Goal: Task Accomplishment & Management: Manage account settings

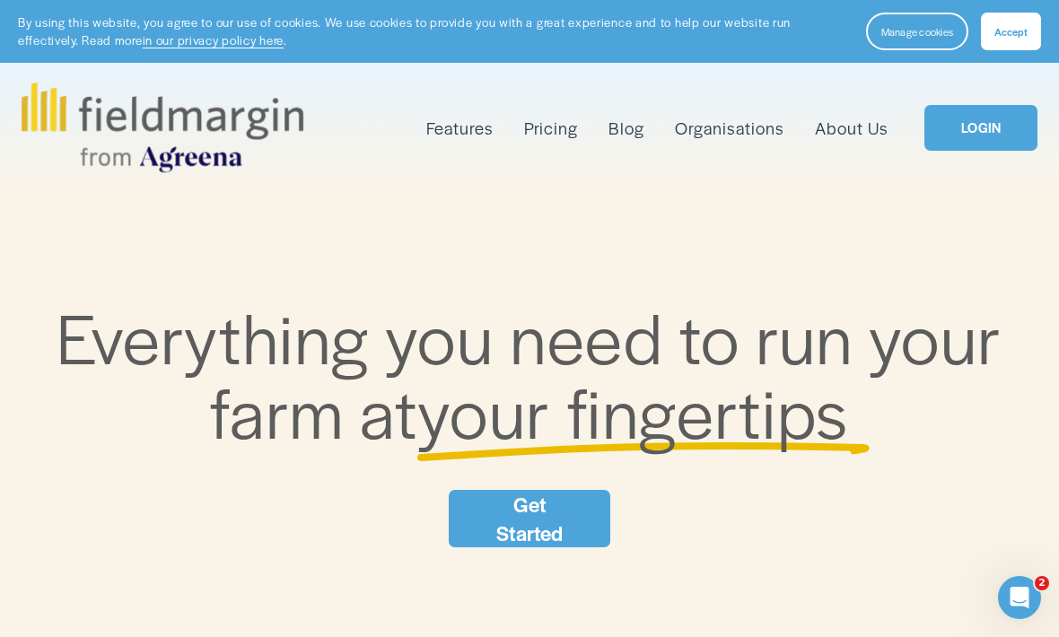
click at [1010, 136] on link "LOGIN" at bounding box center [980, 128] width 113 height 46
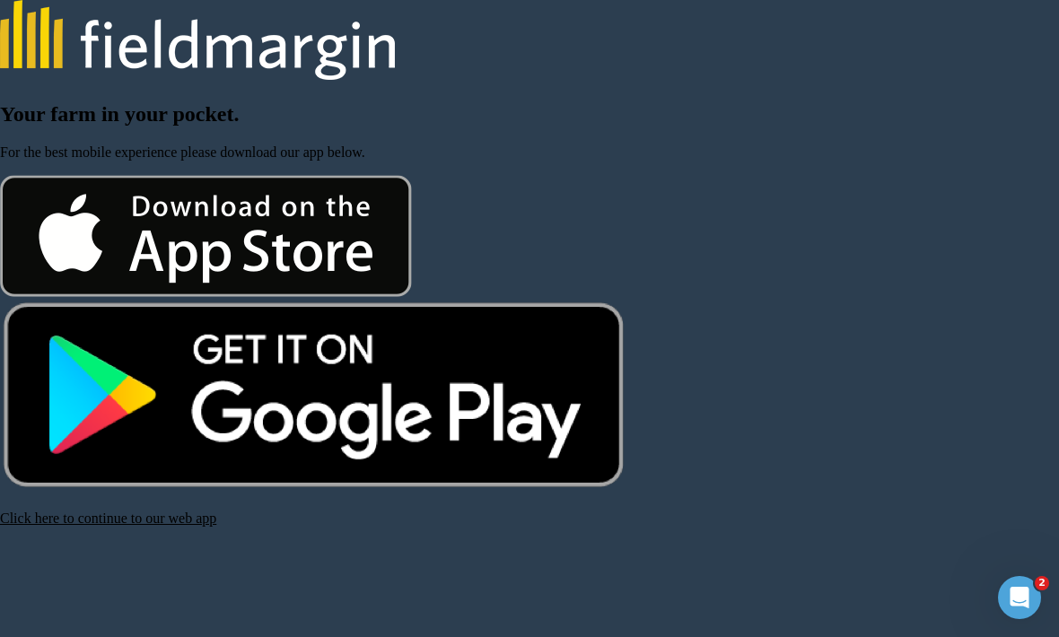
click at [192, 526] on link "Click here to continue to our web app" at bounding box center [108, 518] width 216 height 15
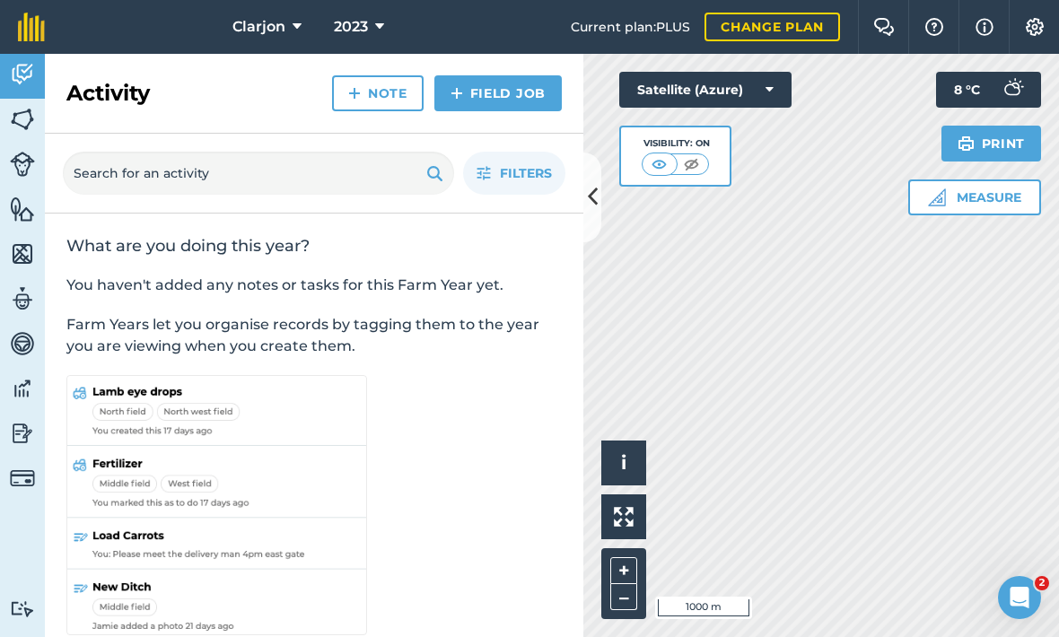
click at [346, 21] on span "2023" at bounding box center [351, 27] width 34 height 22
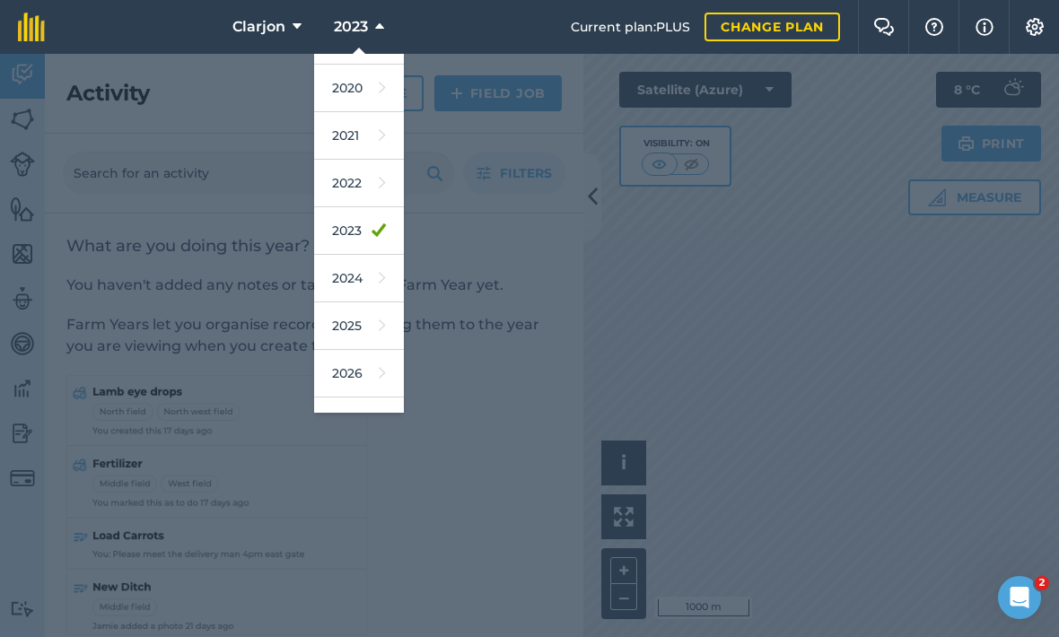
scroll to position [130, 0]
click at [353, 325] on link "2025" at bounding box center [359, 328] width 90 height 48
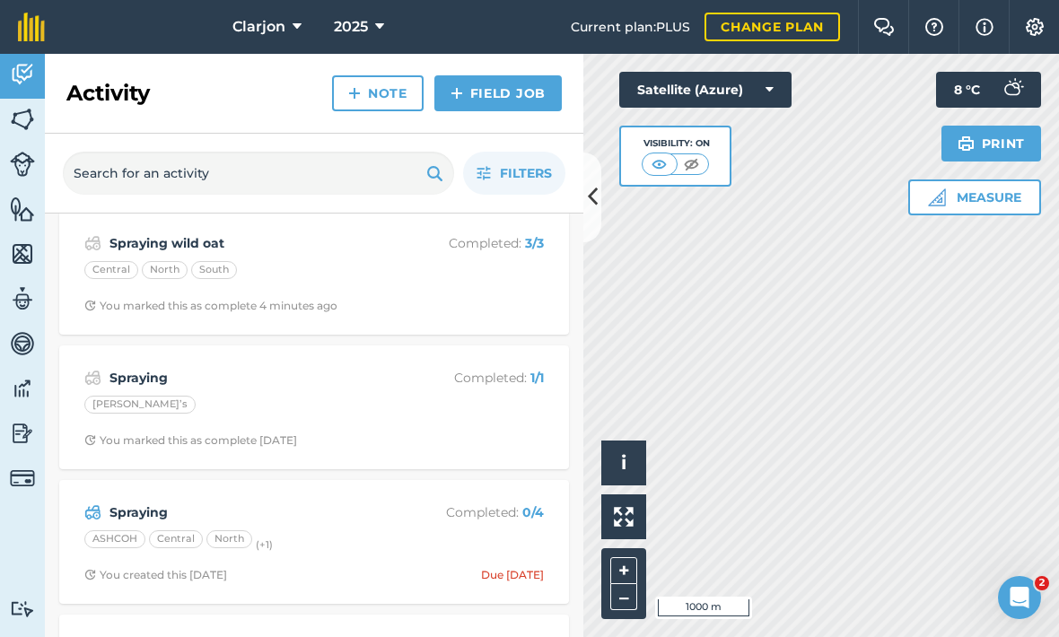
scroll to position [14, 0]
click at [33, 424] on img at bounding box center [22, 433] width 25 height 27
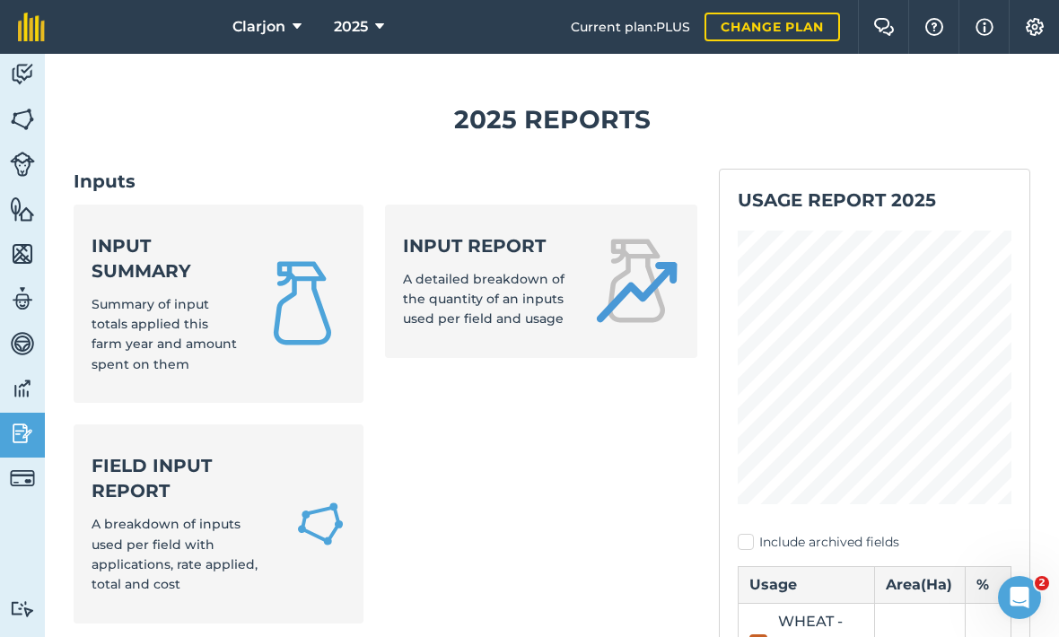
click at [143, 265] on div "Input summary Summary of input totals applied this farm year and amount spent o…" at bounding box center [165, 304] width 146 height 142
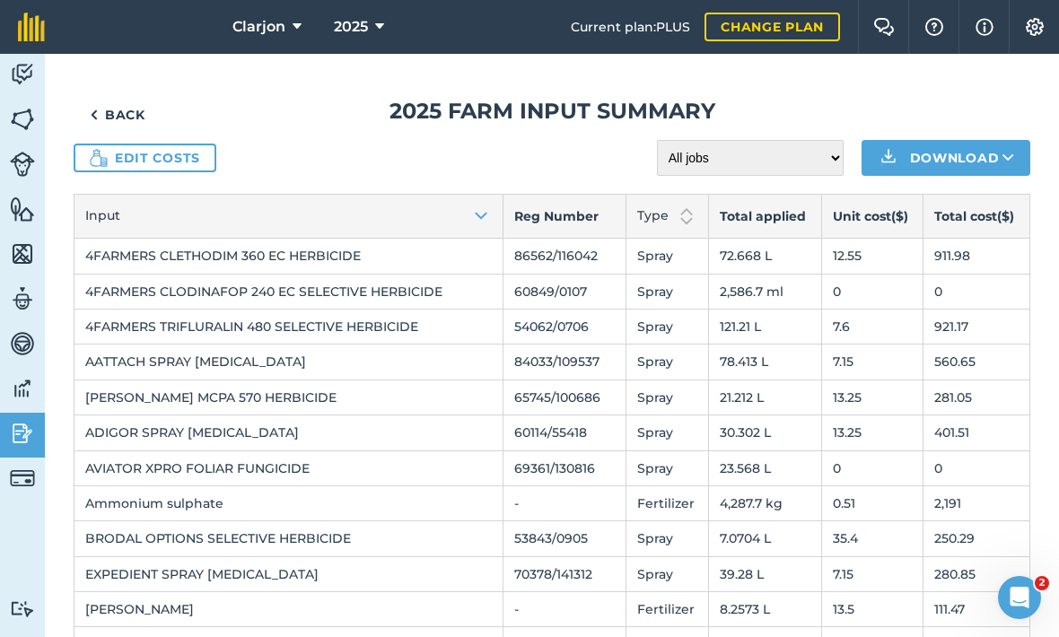
click at [131, 149] on link "Edit costs" at bounding box center [145, 158] width 143 height 29
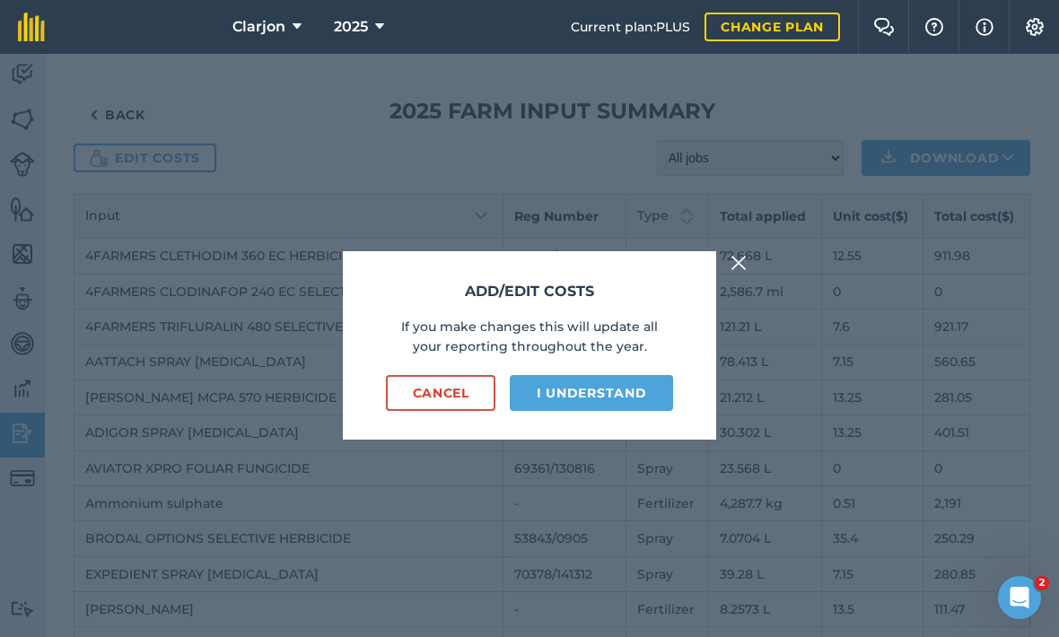
click at [652, 411] on button "I understand" at bounding box center [591, 393] width 163 height 36
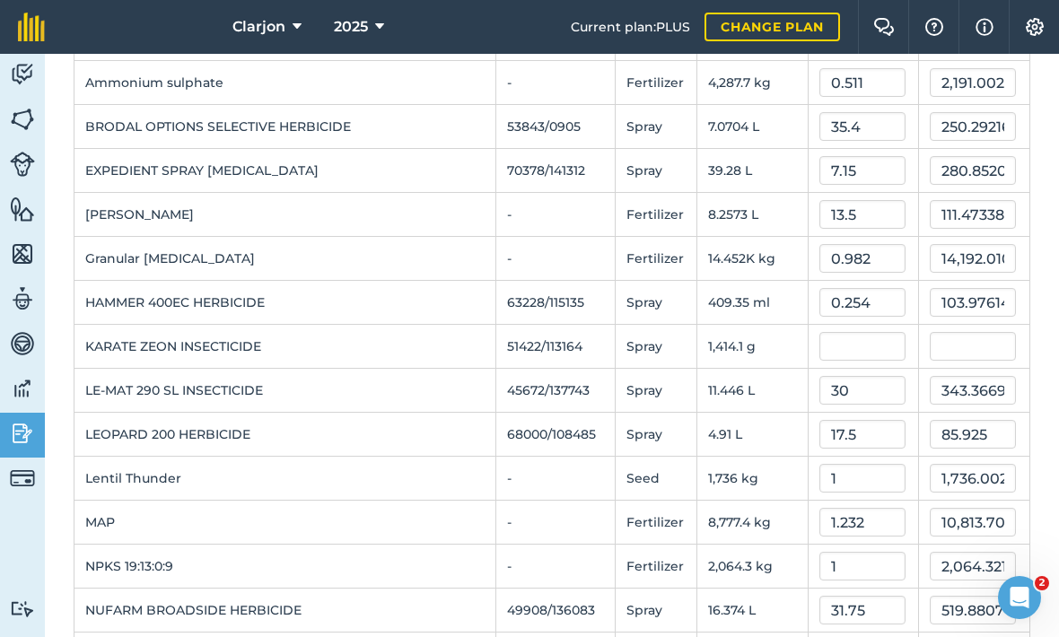
scroll to position [469, 0]
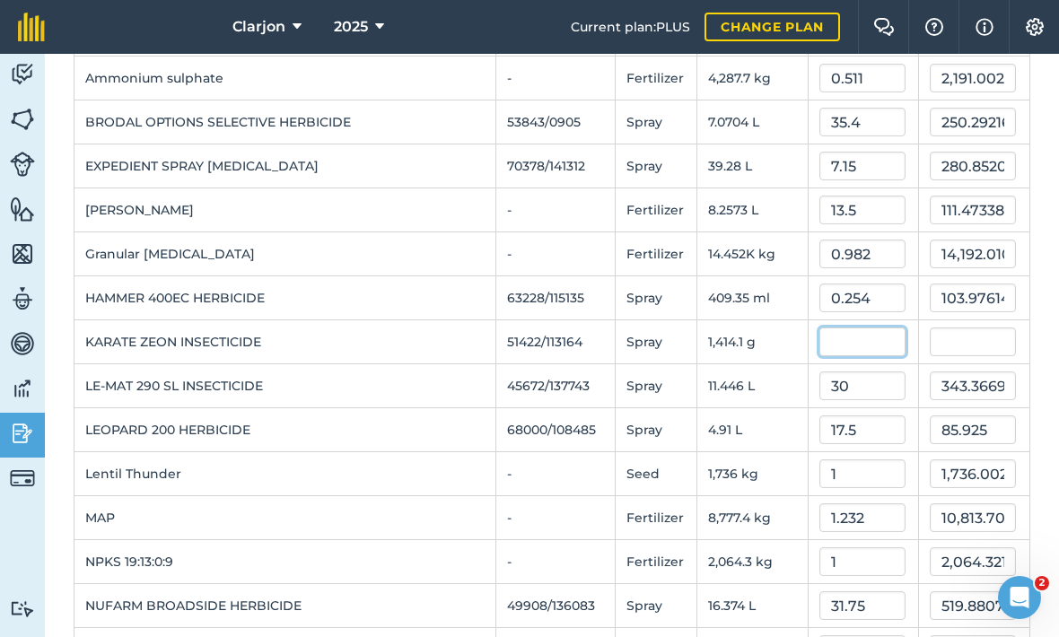
click at [863, 345] on input "text" at bounding box center [862, 342] width 86 height 29
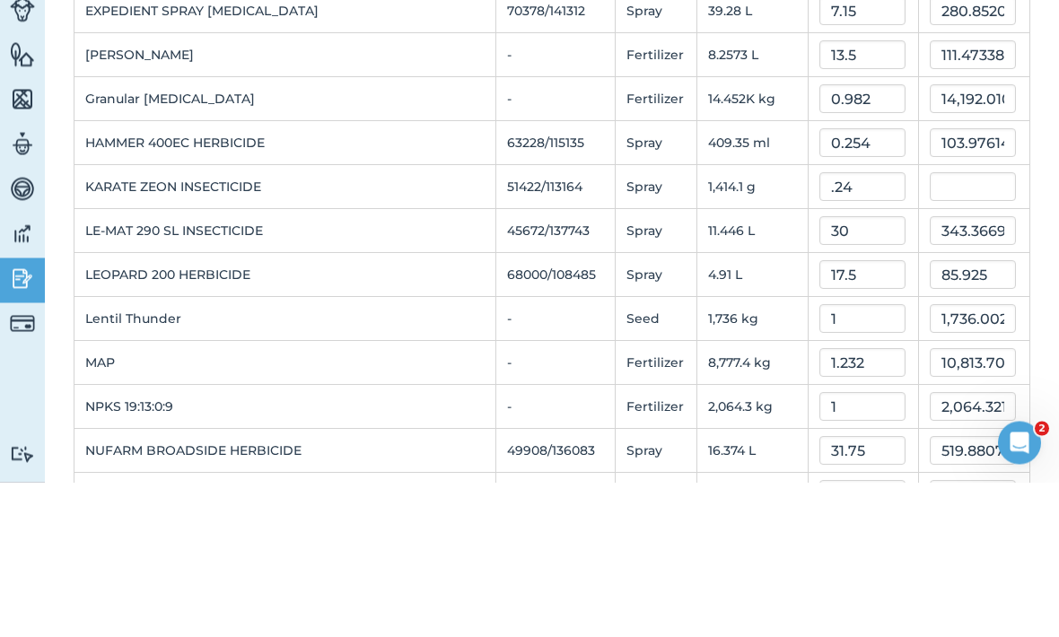
scroll to position [59, 0]
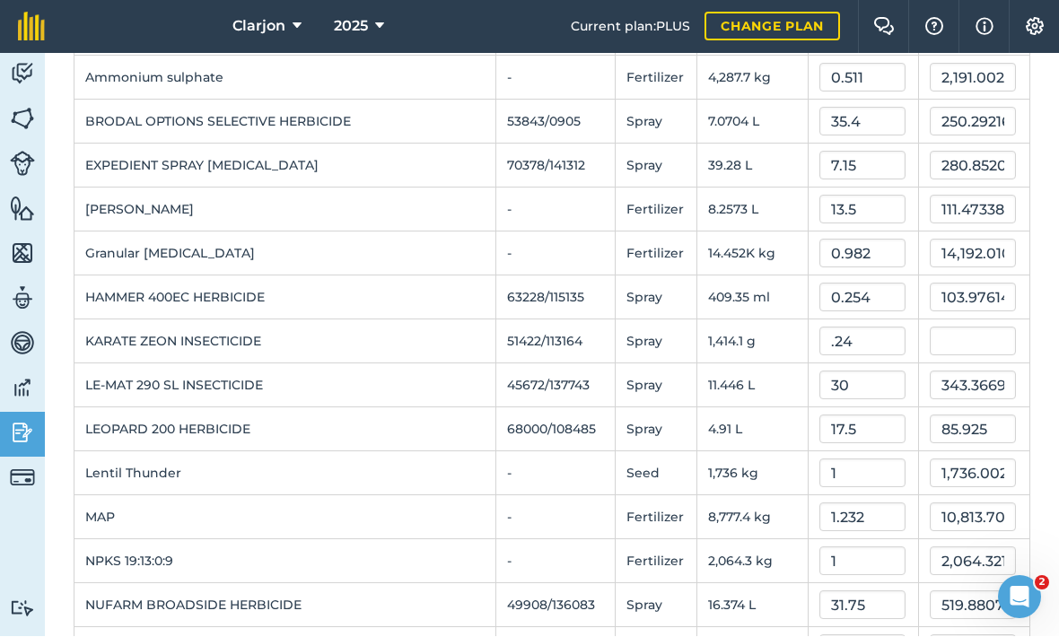
click at [773, 276] on td "409.35 ml" at bounding box center [752, 298] width 111 height 44
type input "0.24"
type input "339.37919999999997"
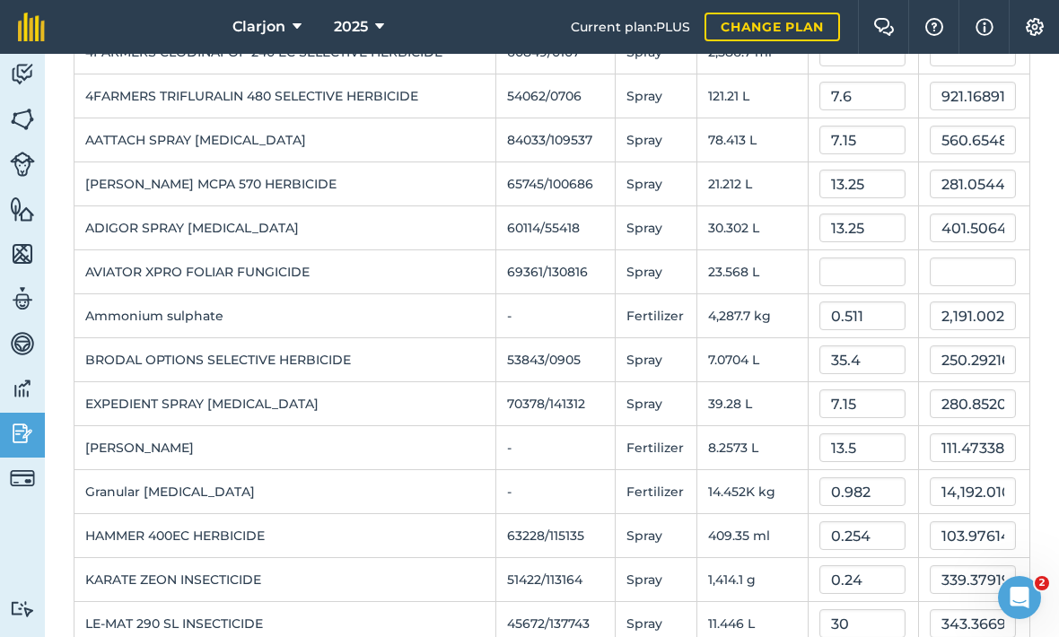
scroll to position [230, 0]
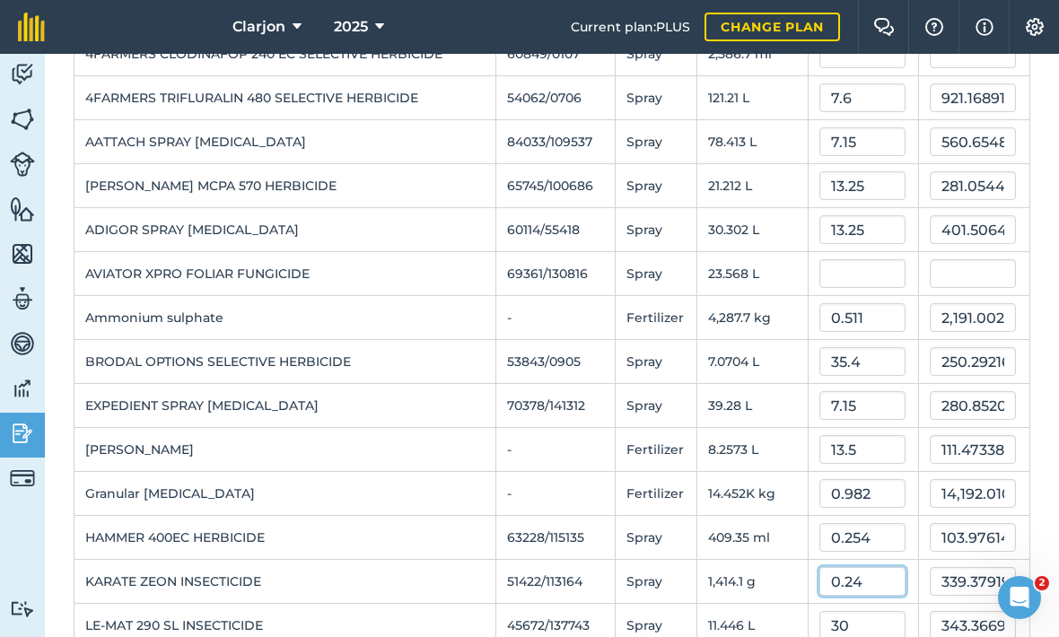
click at [865, 567] on input "0.24" at bounding box center [862, 581] width 86 height 29
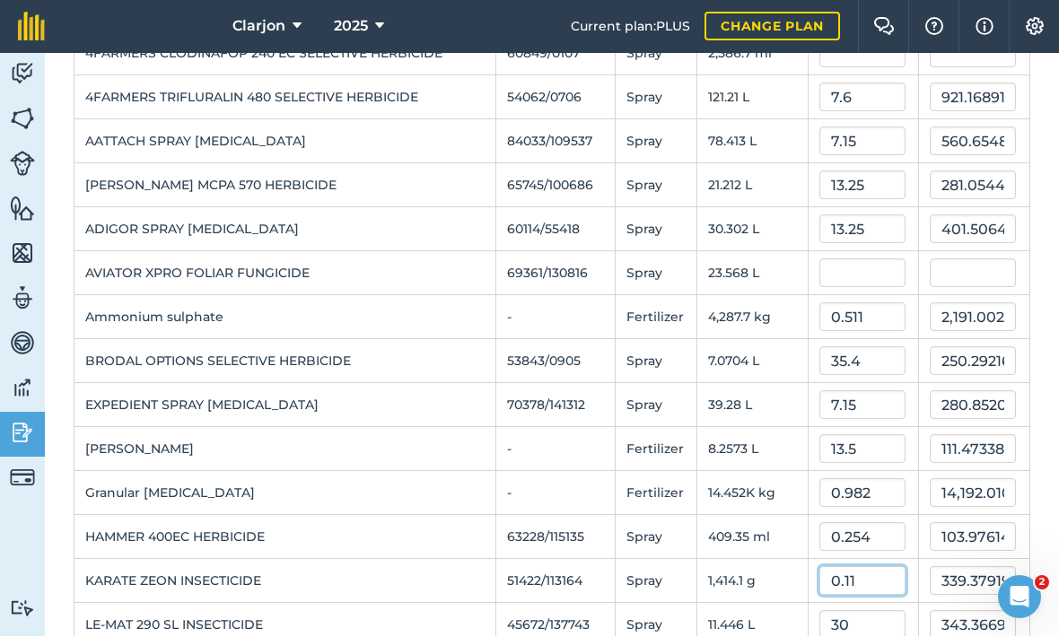
type input "0.11"
click at [897, 435] on input "13.5" at bounding box center [862, 449] width 86 height 29
type input "155.5488"
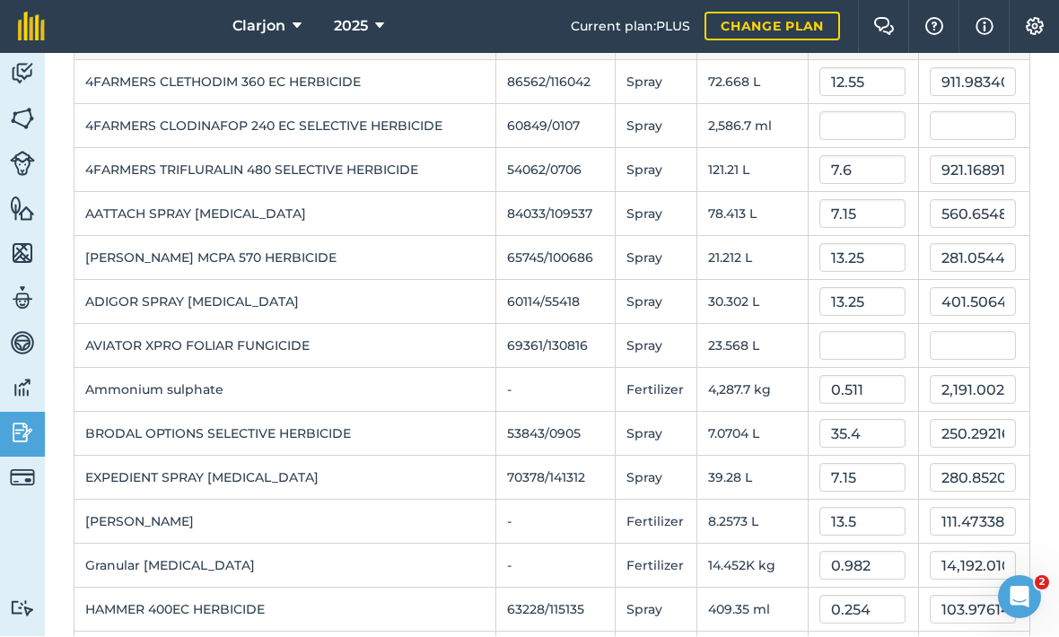
scroll to position [155, 0]
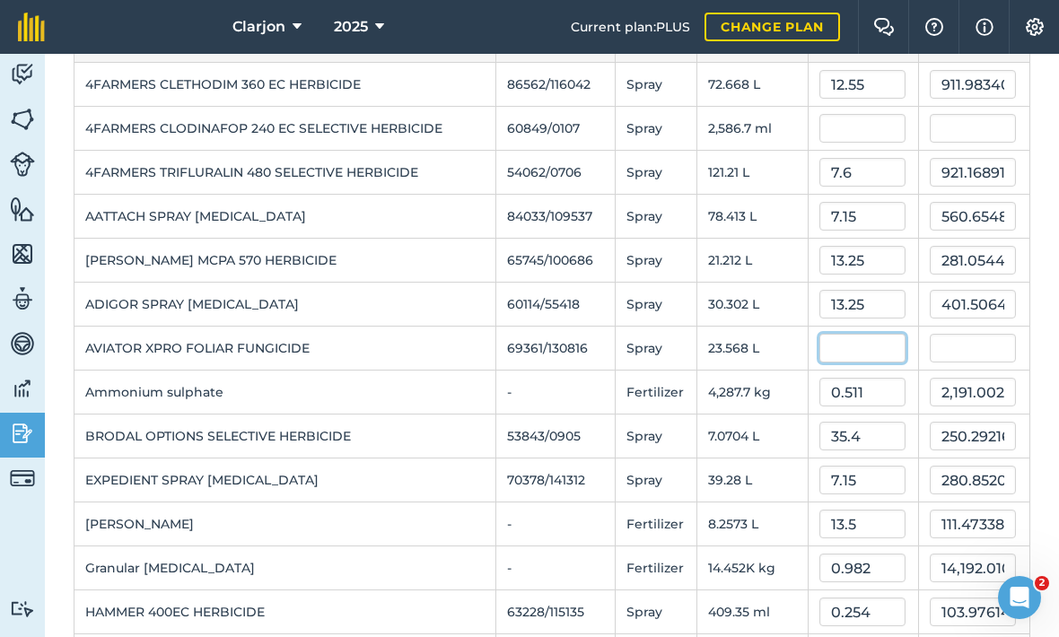
click at [858, 334] on input "text" at bounding box center [862, 348] width 86 height 29
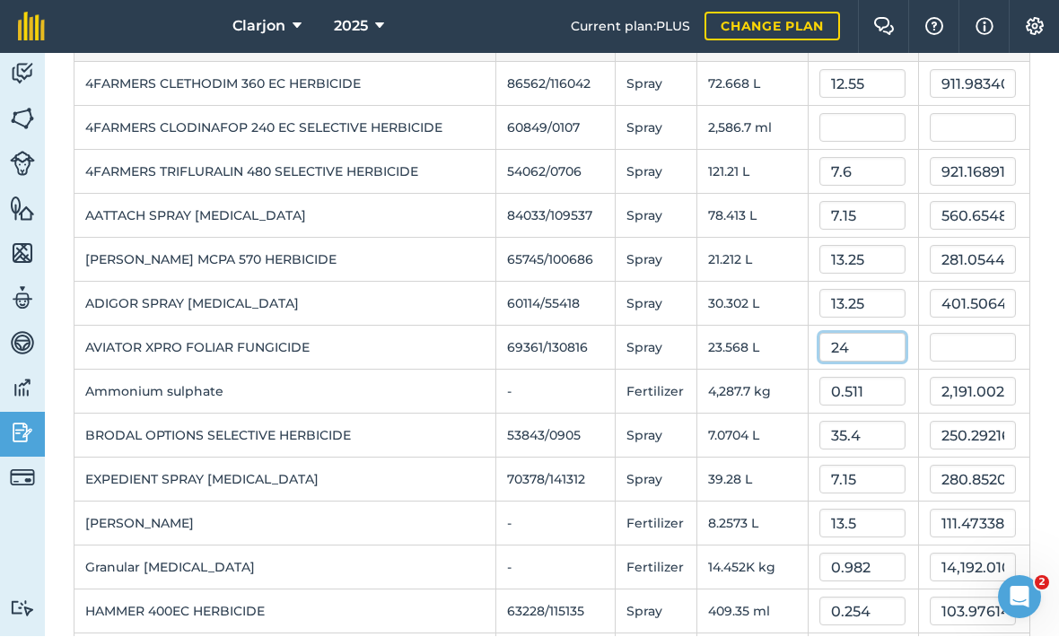
type input "24"
click at [881, 246] on input "13.25" at bounding box center [862, 260] width 86 height 29
type input "565.6320000000001"
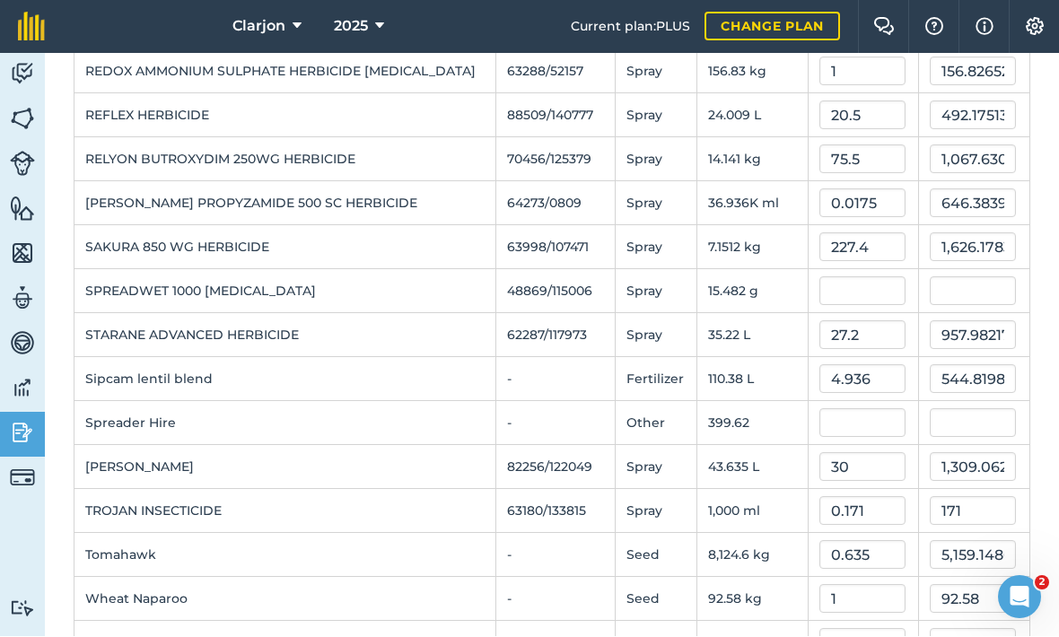
scroll to position [1133, 0]
click at [200, 272] on td "SPREADWET 1000 WETTING AGENT" at bounding box center [285, 294] width 422 height 44
click at [852, 279] on input "text" at bounding box center [862, 293] width 86 height 29
type input "6.55"
click at [934, 499] on input "171" at bounding box center [973, 513] width 86 height 29
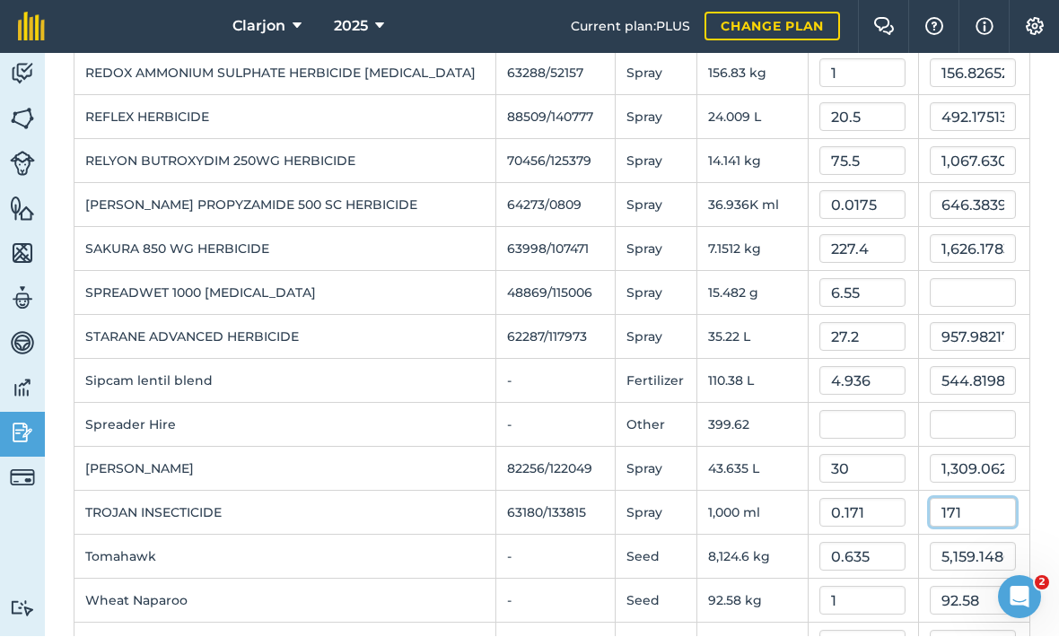
type input "101.4098117"
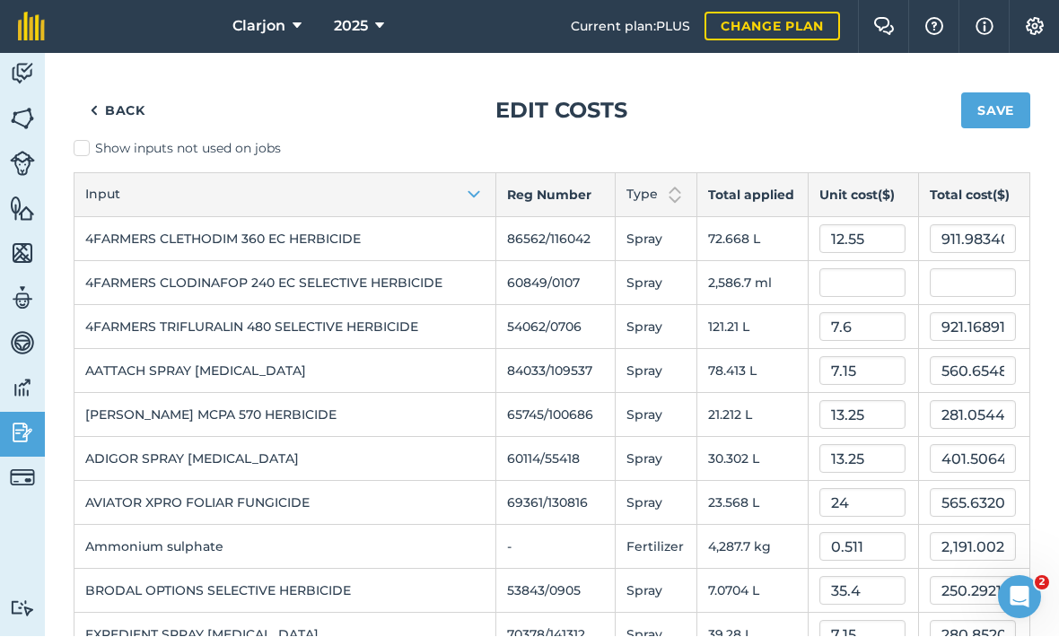
scroll to position [0, 0]
click at [962, 93] on button "Save" at bounding box center [995, 111] width 69 height 36
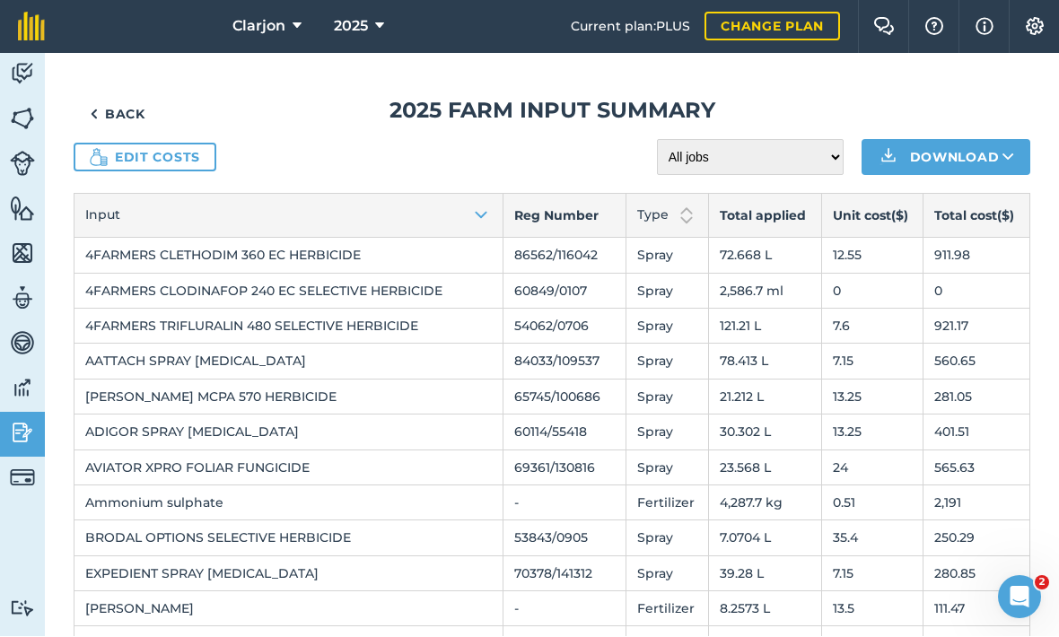
click at [22, 420] on img at bounding box center [22, 433] width 25 height 27
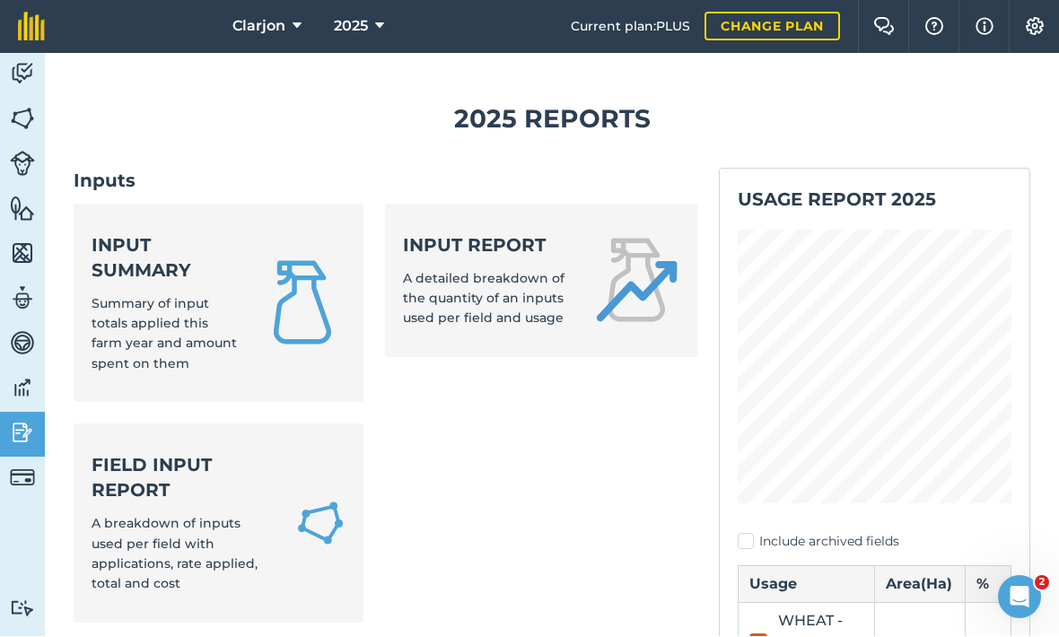
click at [238, 256] on div "Input summary Summary of input totals applied this farm year and amount spent o…" at bounding box center [165, 304] width 146 height 142
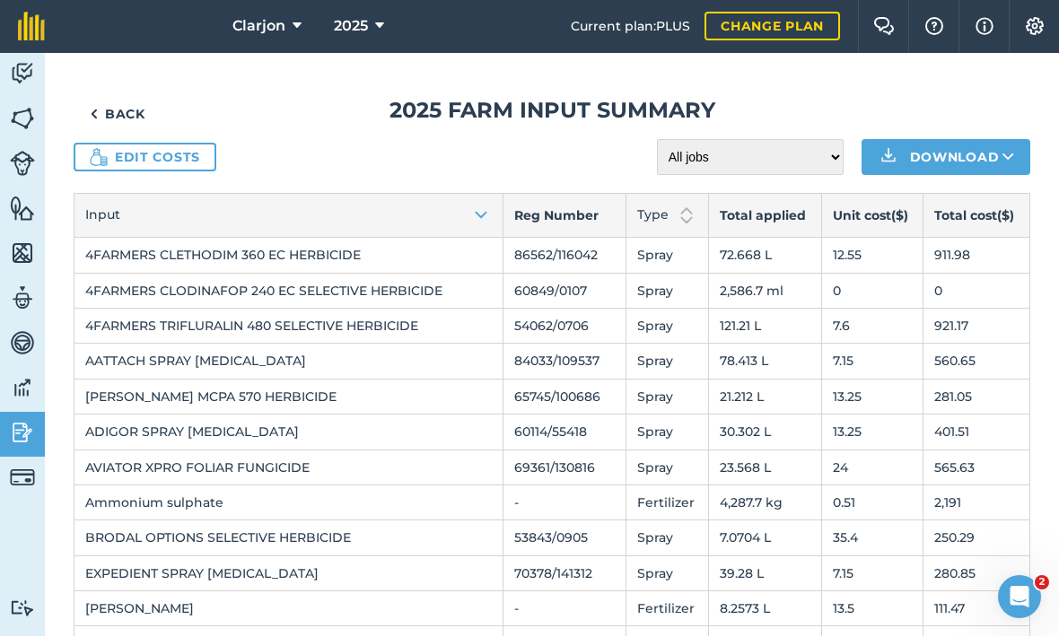
click at [23, 420] on img at bounding box center [22, 433] width 25 height 27
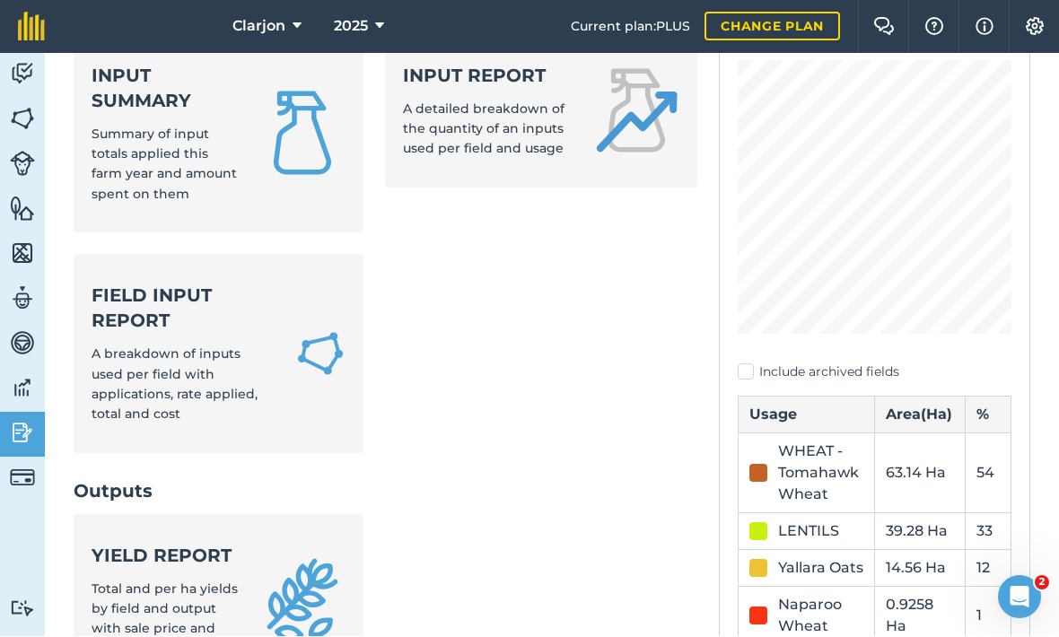
scroll to position [171, 0]
click at [643, 90] on link "Input report A detailed breakdown of the quantity of an inputs used per field a…" at bounding box center [540, 110] width 311 height 153
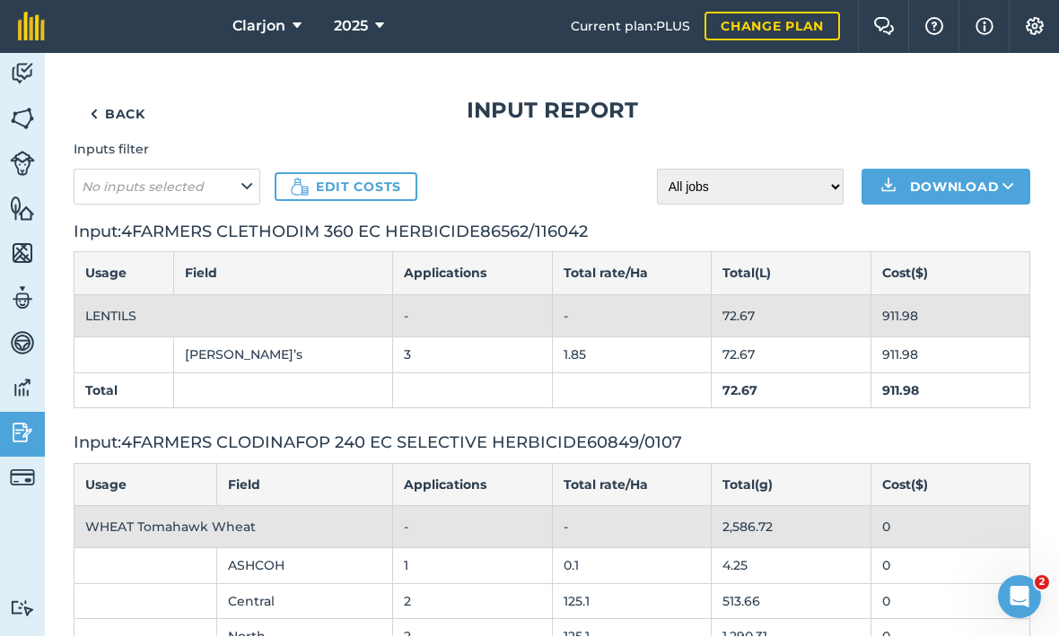
click at [23, 420] on img at bounding box center [22, 433] width 25 height 27
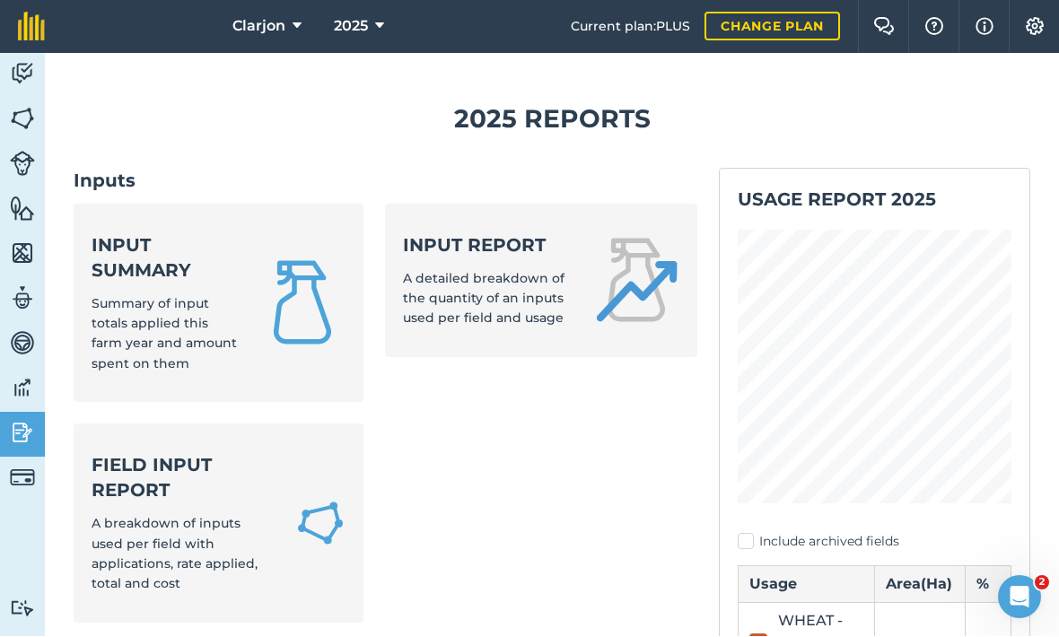
click at [288, 424] on link "Field Input Report A breakdown of inputs used per field with applications, rate…" at bounding box center [219, 523] width 290 height 199
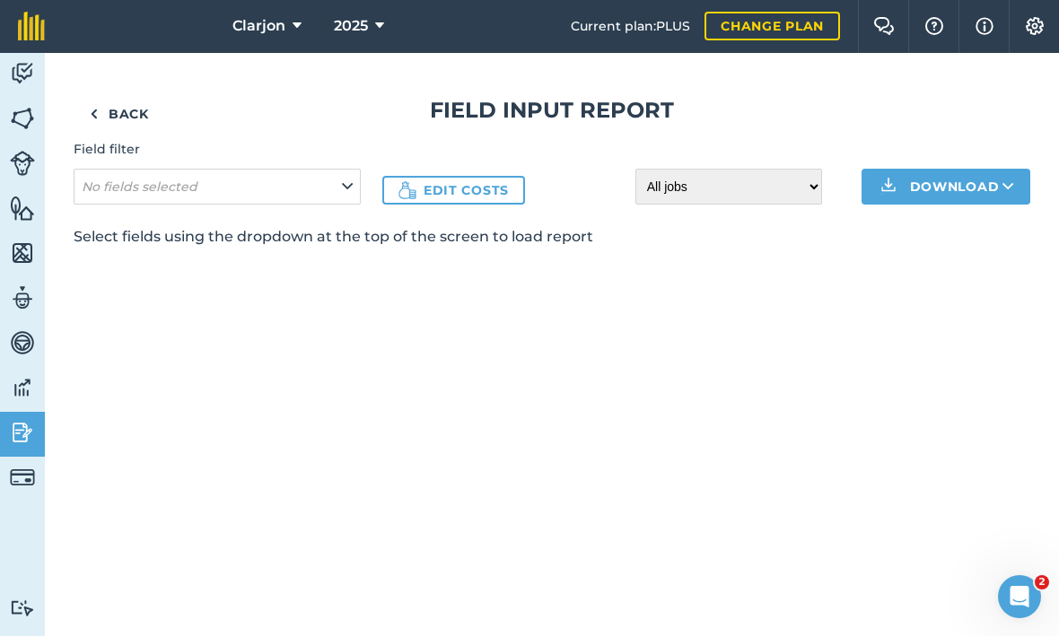
click at [290, 170] on button "No fields selected" at bounding box center [217, 188] width 287 height 36
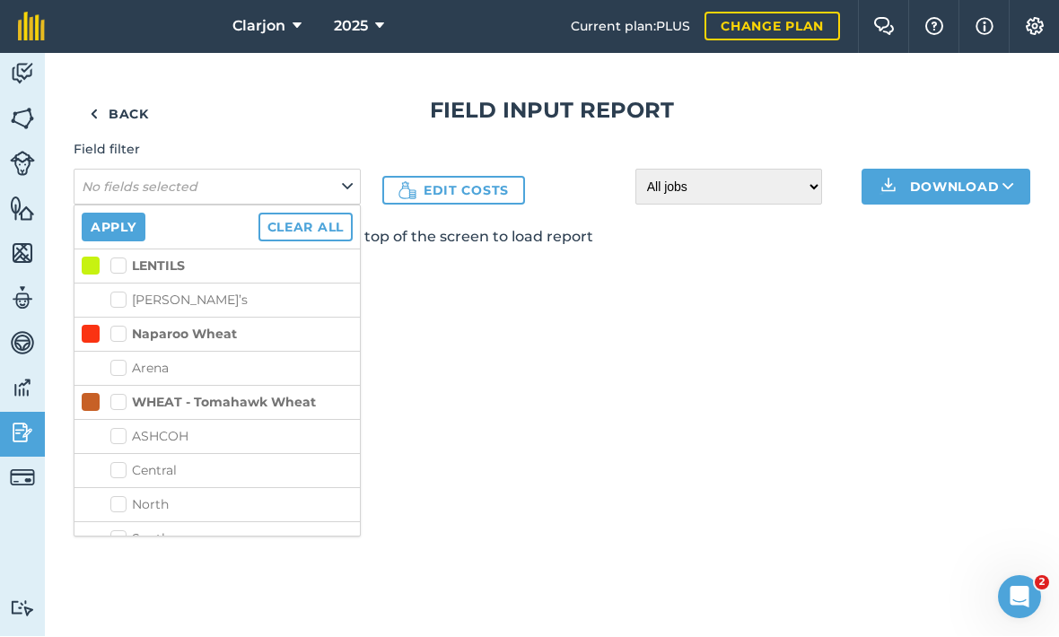
click at [284, 249] on li "LENTILS" at bounding box center [216, 266] width 285 height 34
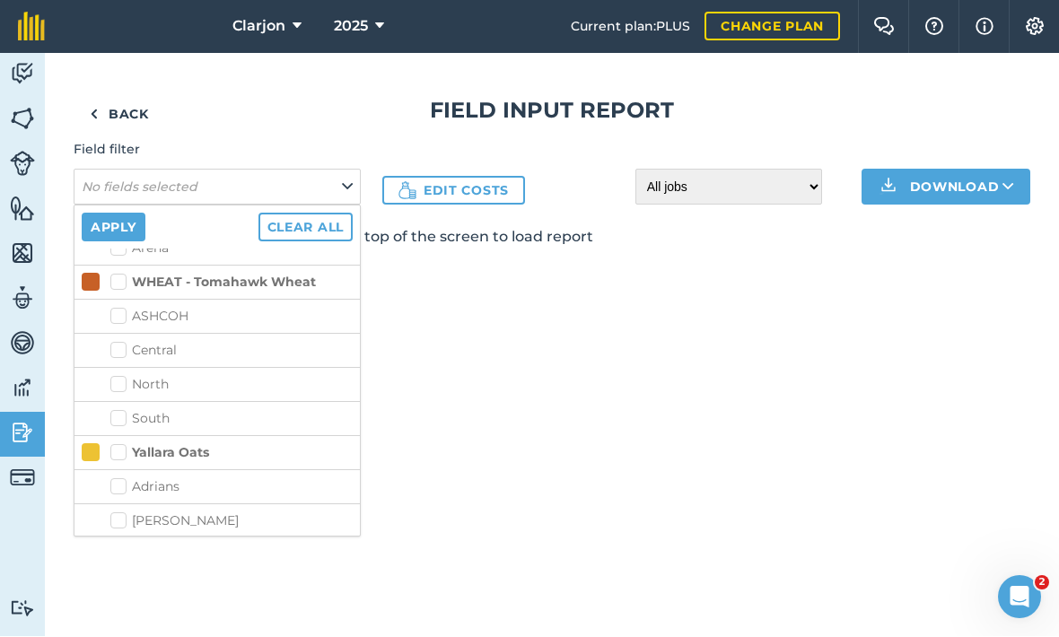
scroll to position [113, 0]
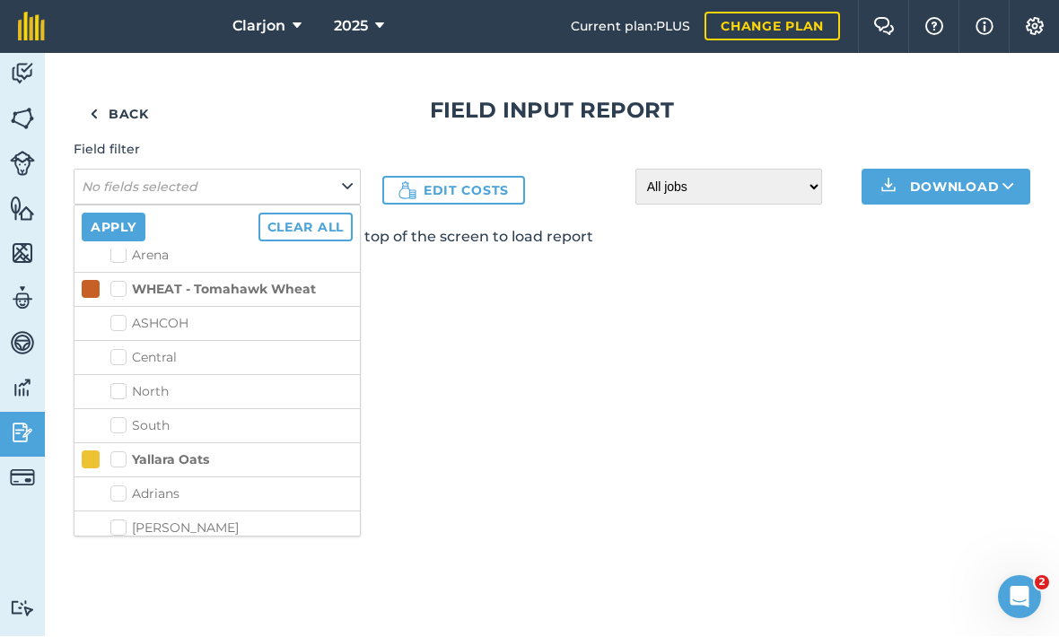
click at [119, 281] on label "WHEAT - Tomahawk Wheat" at bounding box center [213, 290] width 206 height 19
click at [119, 281] on input "WHEAT - Tomahawk Wheat" at bounding box center [116, 287] width 12 height 12
checkbox input "true"
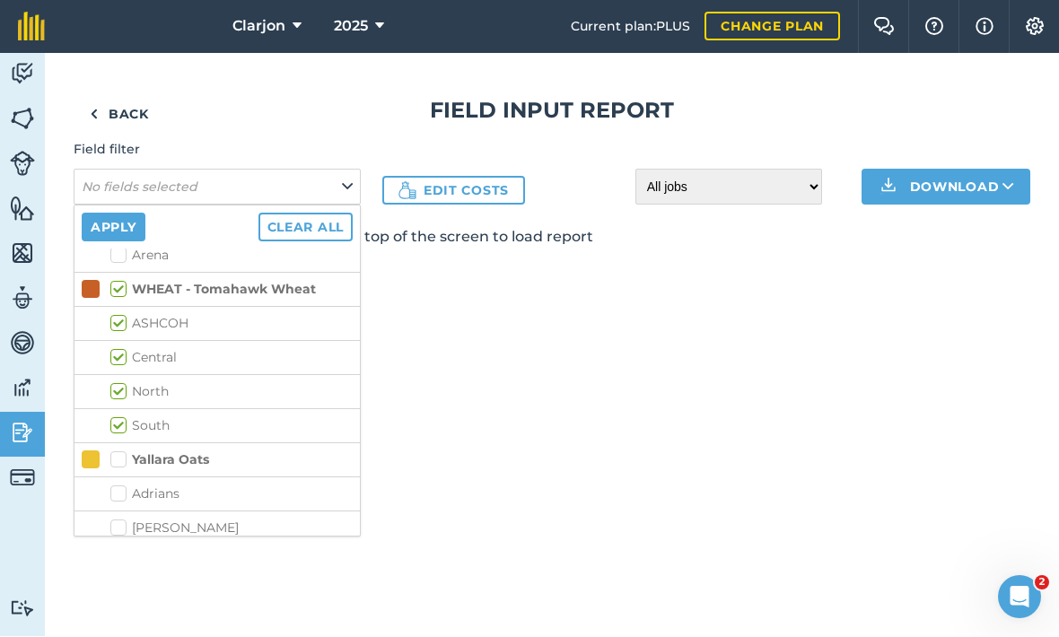
checkbox input "true"
click at [136, 214] on button "Apply" at bounding box center [114, 228] width 64 height 29
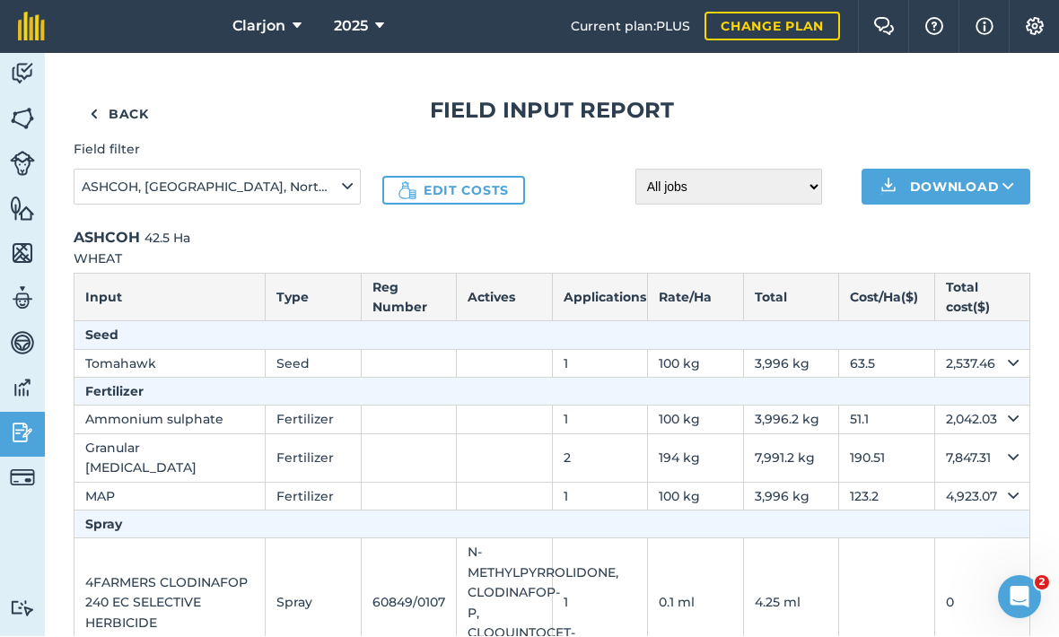
click at [15, 420] on img at bounding box center [22, 433] width 25 height 27
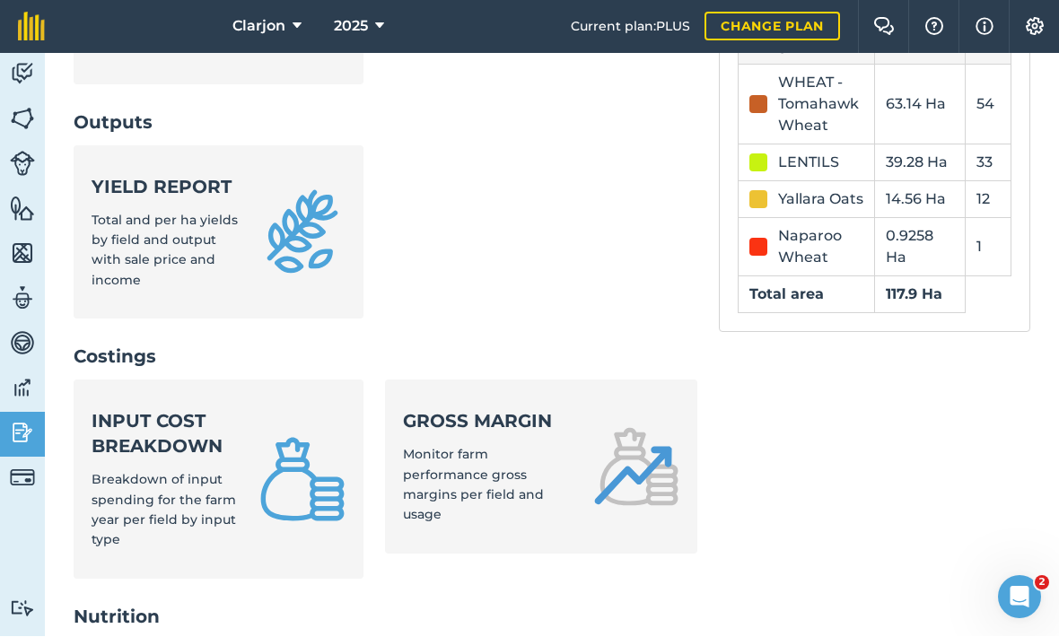
scroll to position [554, 0]
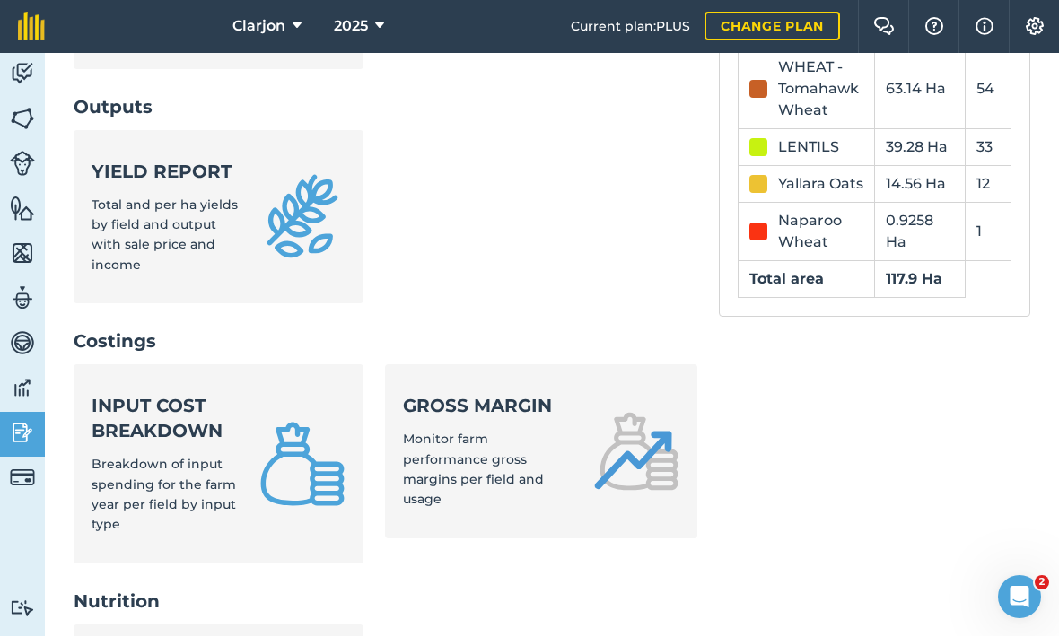
click at [292, 365] on link "Input cost breakdown Breakdown of input spending for the farm year per field by…" at bounding box center [219, 464] width 290 height 199
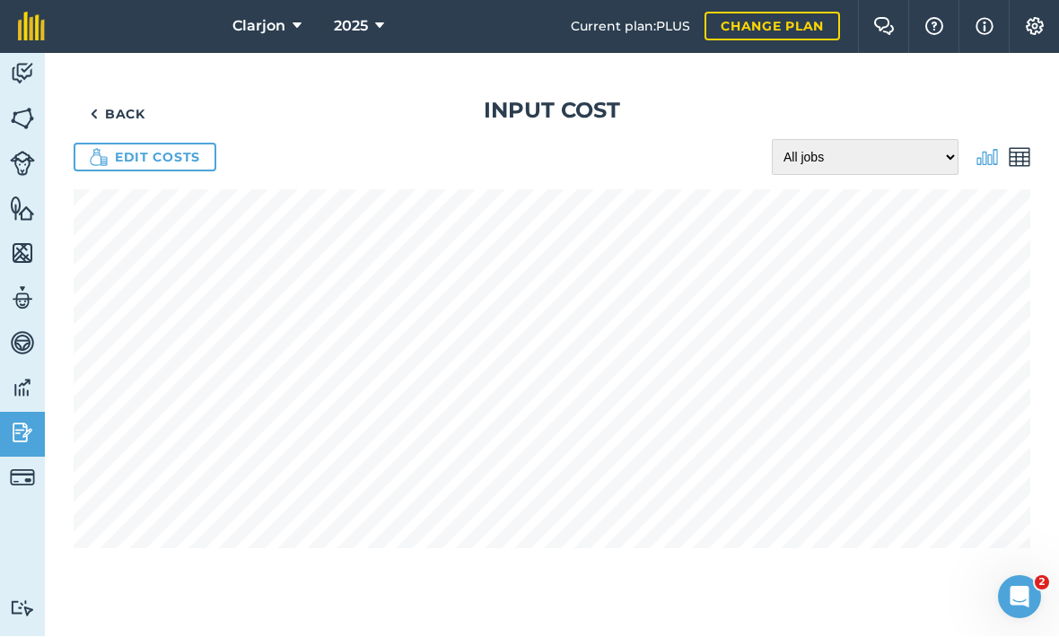
click at [141, 54] on div "Back Input cost Edit costs All jobs Incomplete jobs Complete jobs" at bounding box center [552, 345] width 1014 height 583
click at [135, 97] on link "Back" at bounding box center [118, 115] width 88 height 36
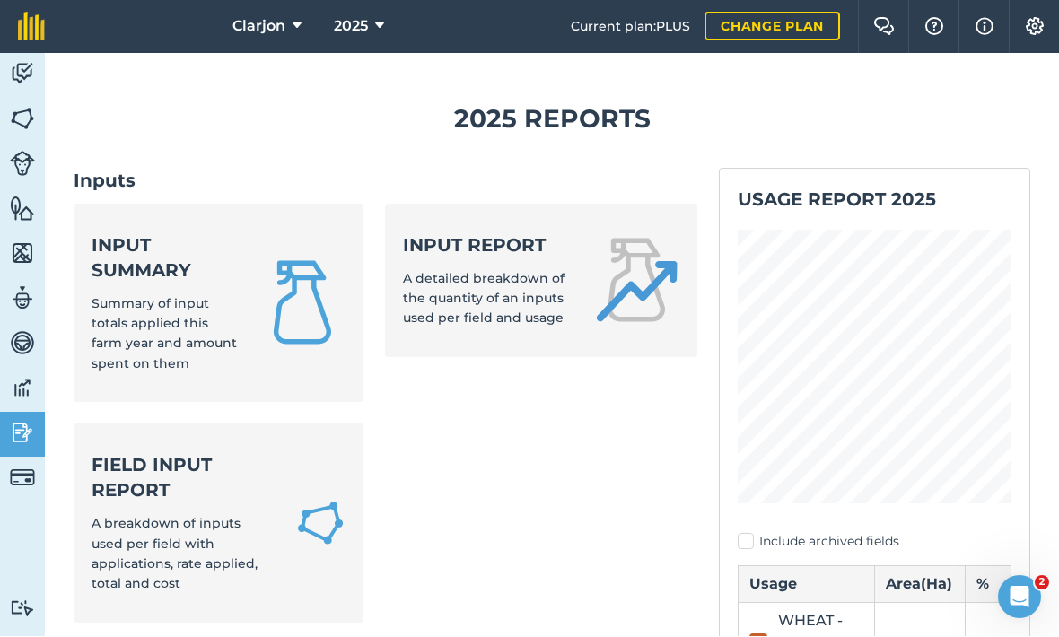
scroll to position [-1, 0]
click at [22, 106] on img at bounding box center [22, 119] width 25 height 27
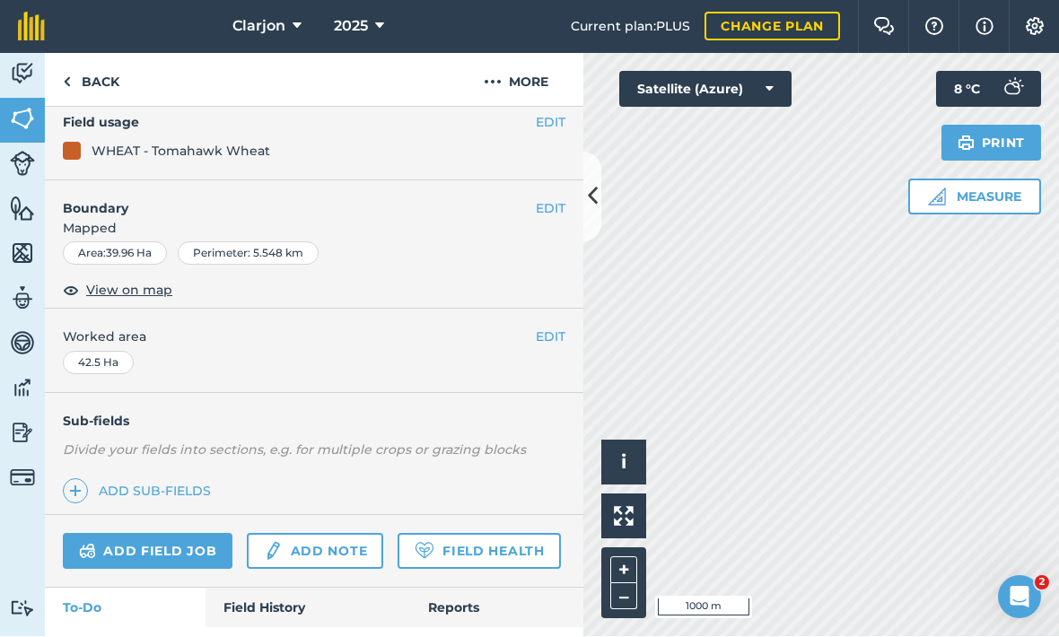
click at [295, 589] on link "Field History" at bounding box center [308, 608] width 204 height 39
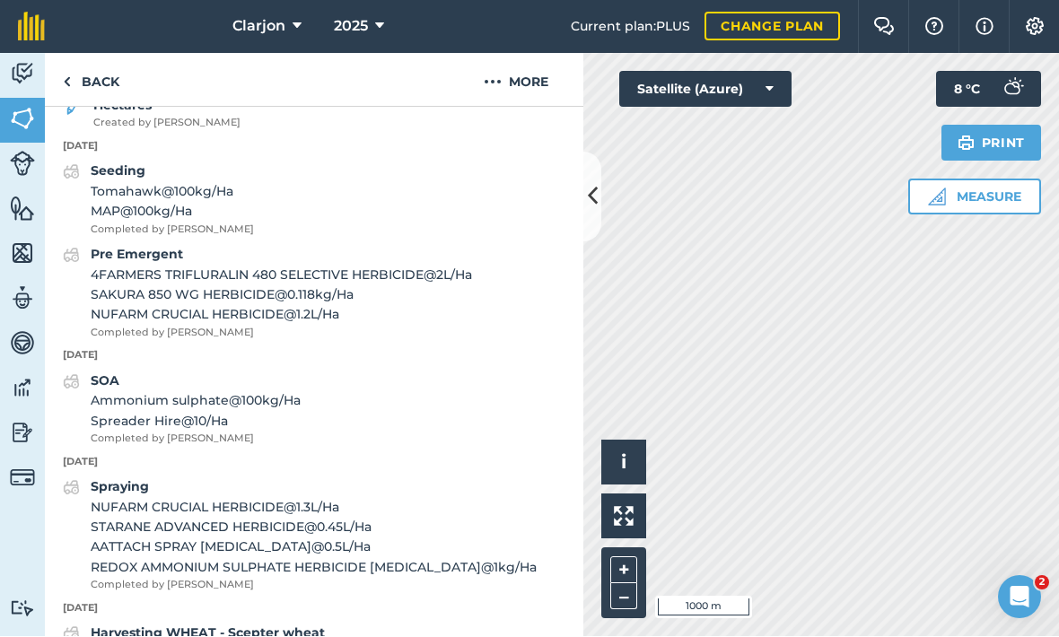
scroll to position [1159, 0]
click at [458, 160] on div "Seeding Tomahawk @ 100 kg / Ha MAP @ 100 kg / Ha Completed by Gian P" at bounding box center [314, 198] width 538 height 76
click at [194, 200] on span "MAP @ 100 kg / Ha" at bounding box center [172, 210] width 163 height 20
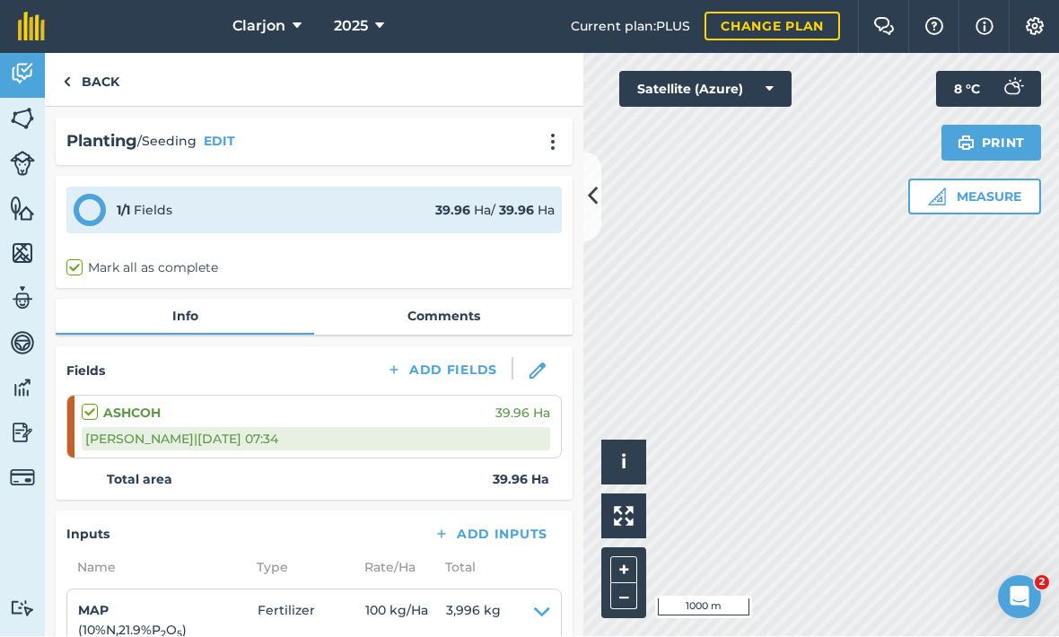
click at [16, 420] on img at bounding box center [22, 433] width 25 height 27
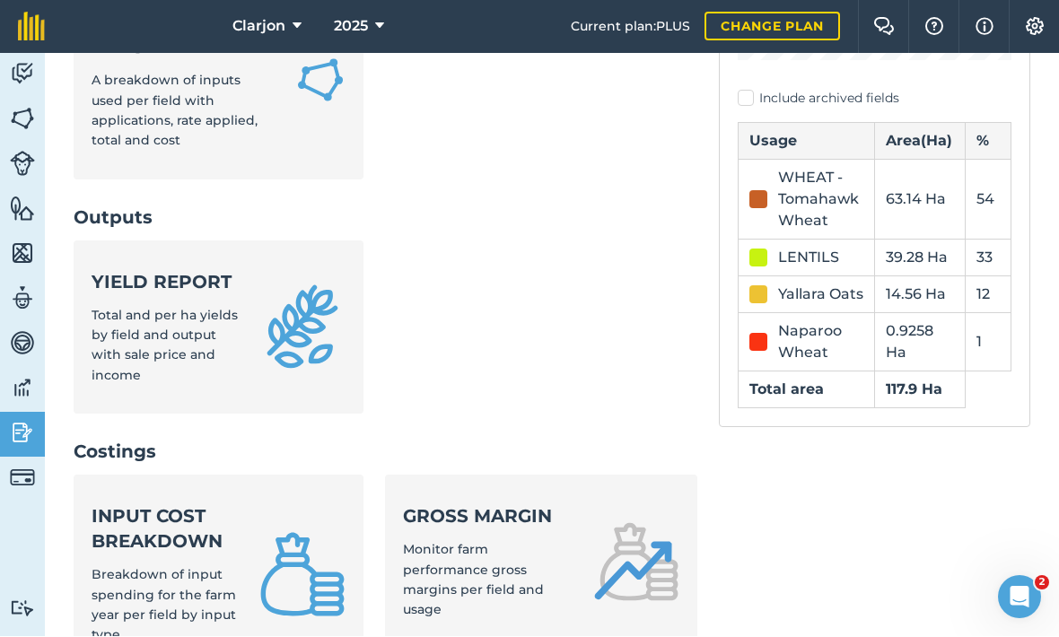
scroll to position [580, 0]
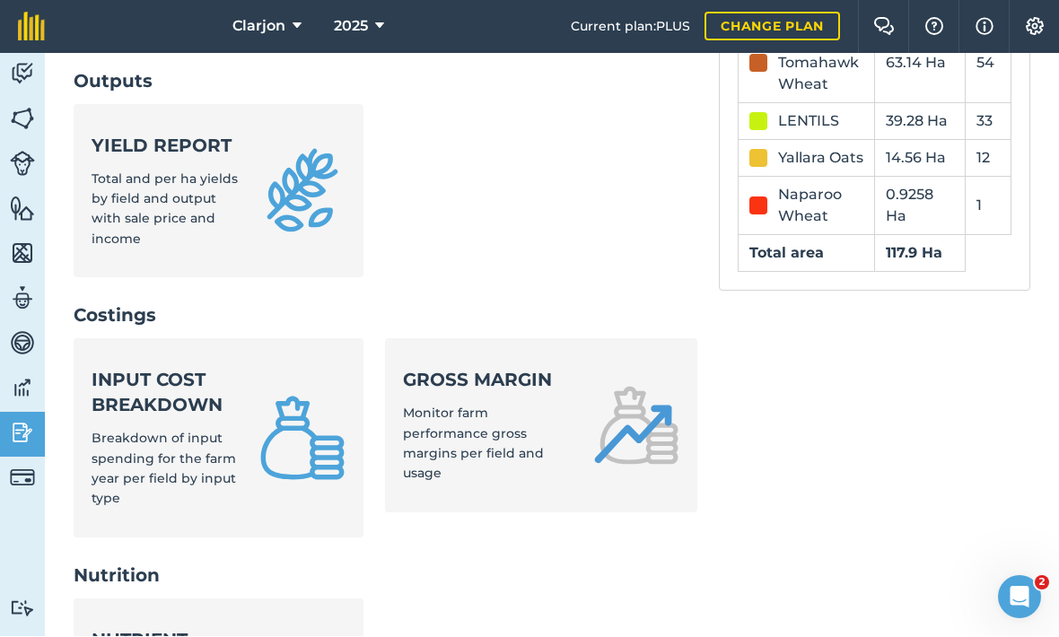
click at [303, 396] on img at bounding box center [302, 439] width 86 height 86
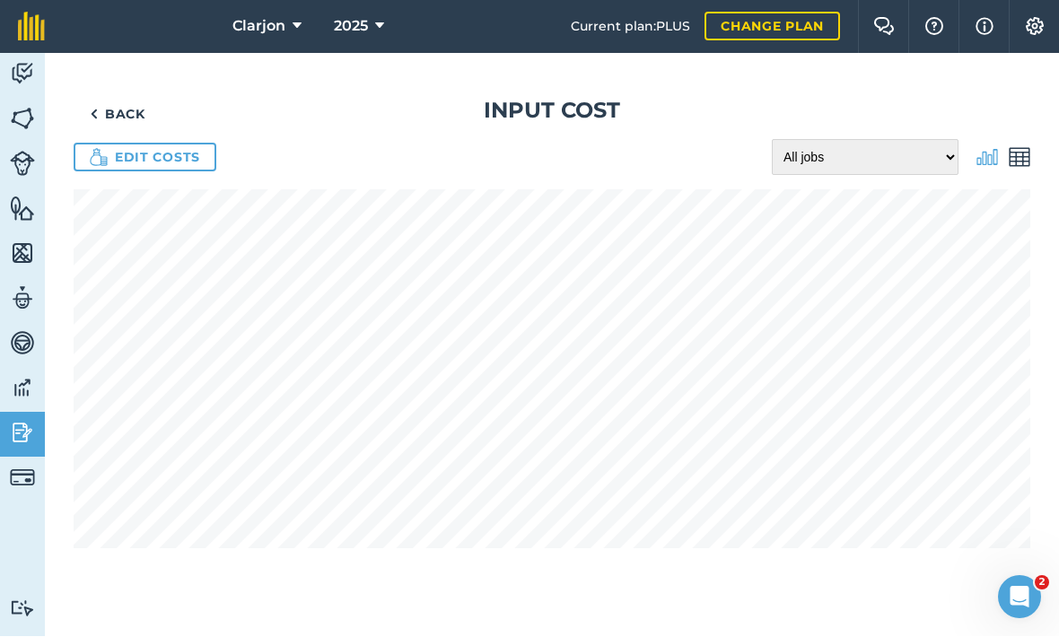
click at [1028, 147] on img at bounding box center [1020, 158] width 22 height 22
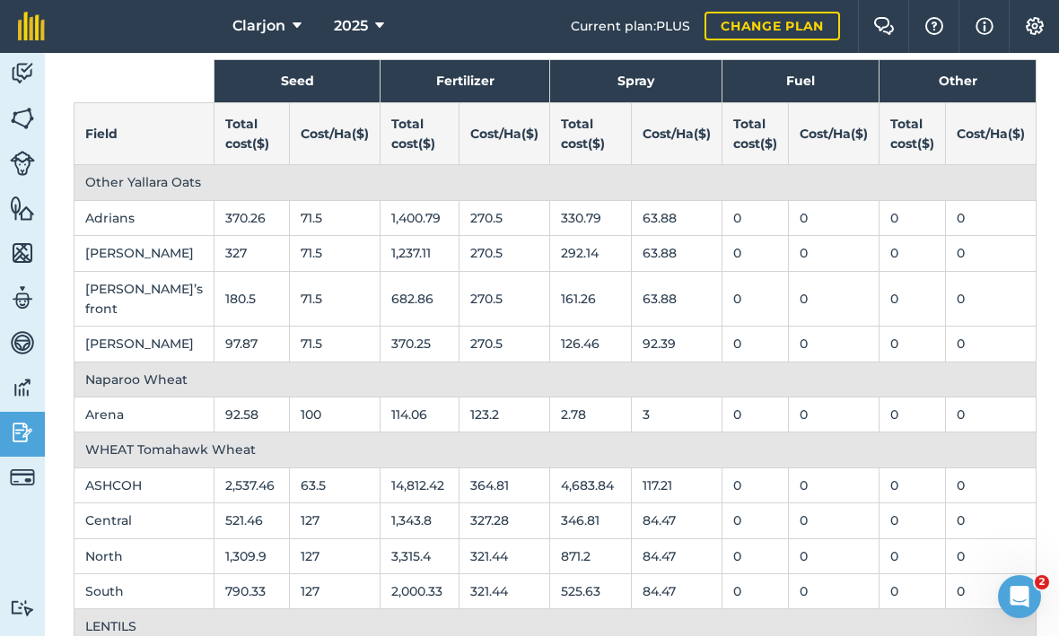
scroll to position [131, 0]
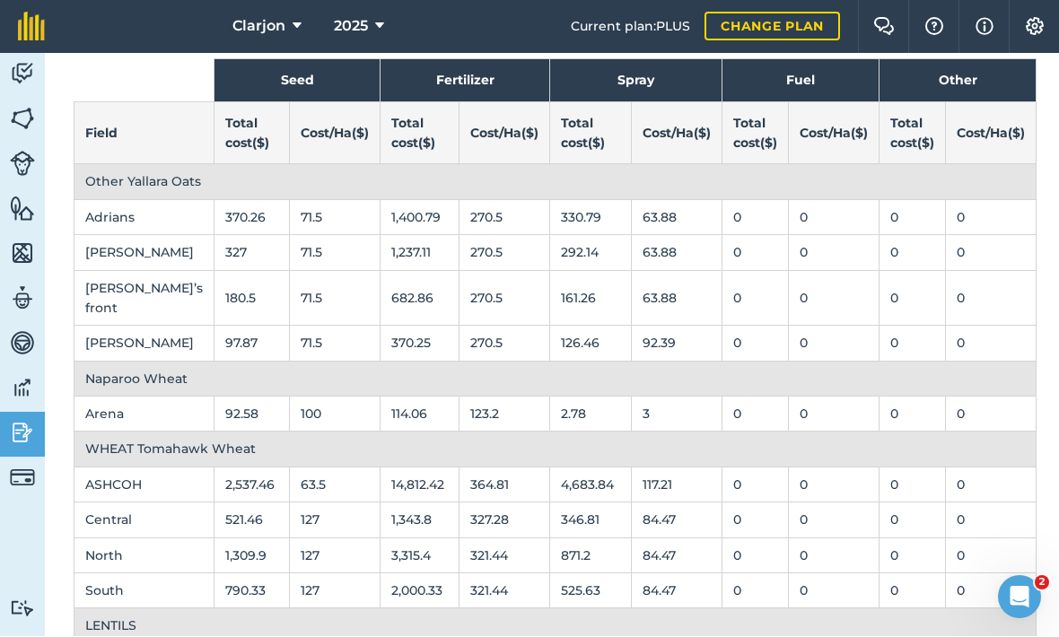
click at [235, 468] on td "2,537.46" at bounding box center [251, 485] width 75 height 35
click at [222, 468] on td "2,537.46" at bounding box center [251, 485] width 75 height 35
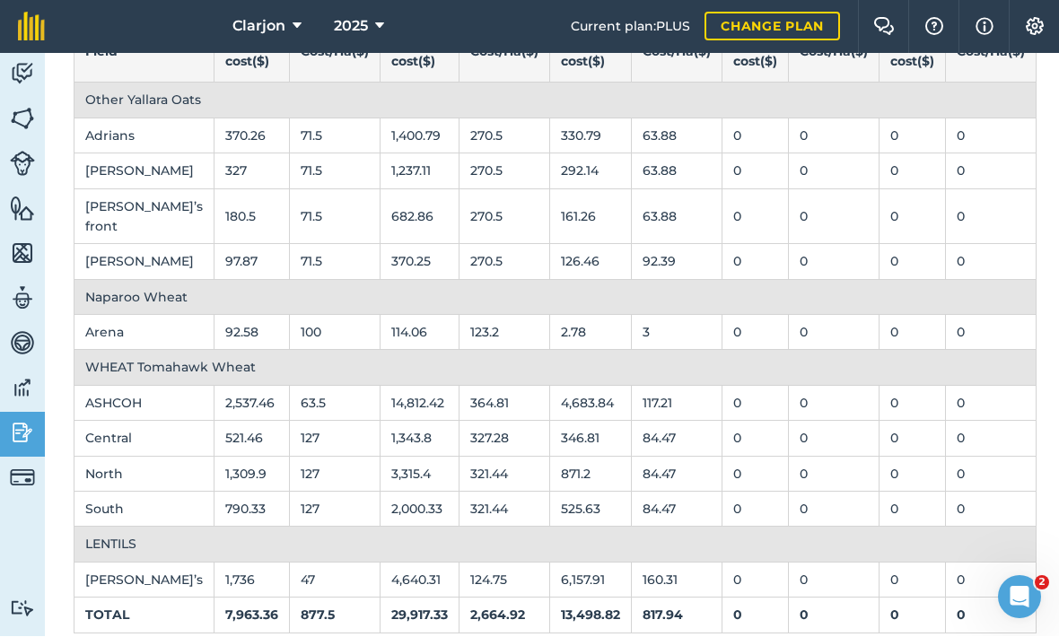
scroll to position [212, 0]
